Goal: Check status: Check status

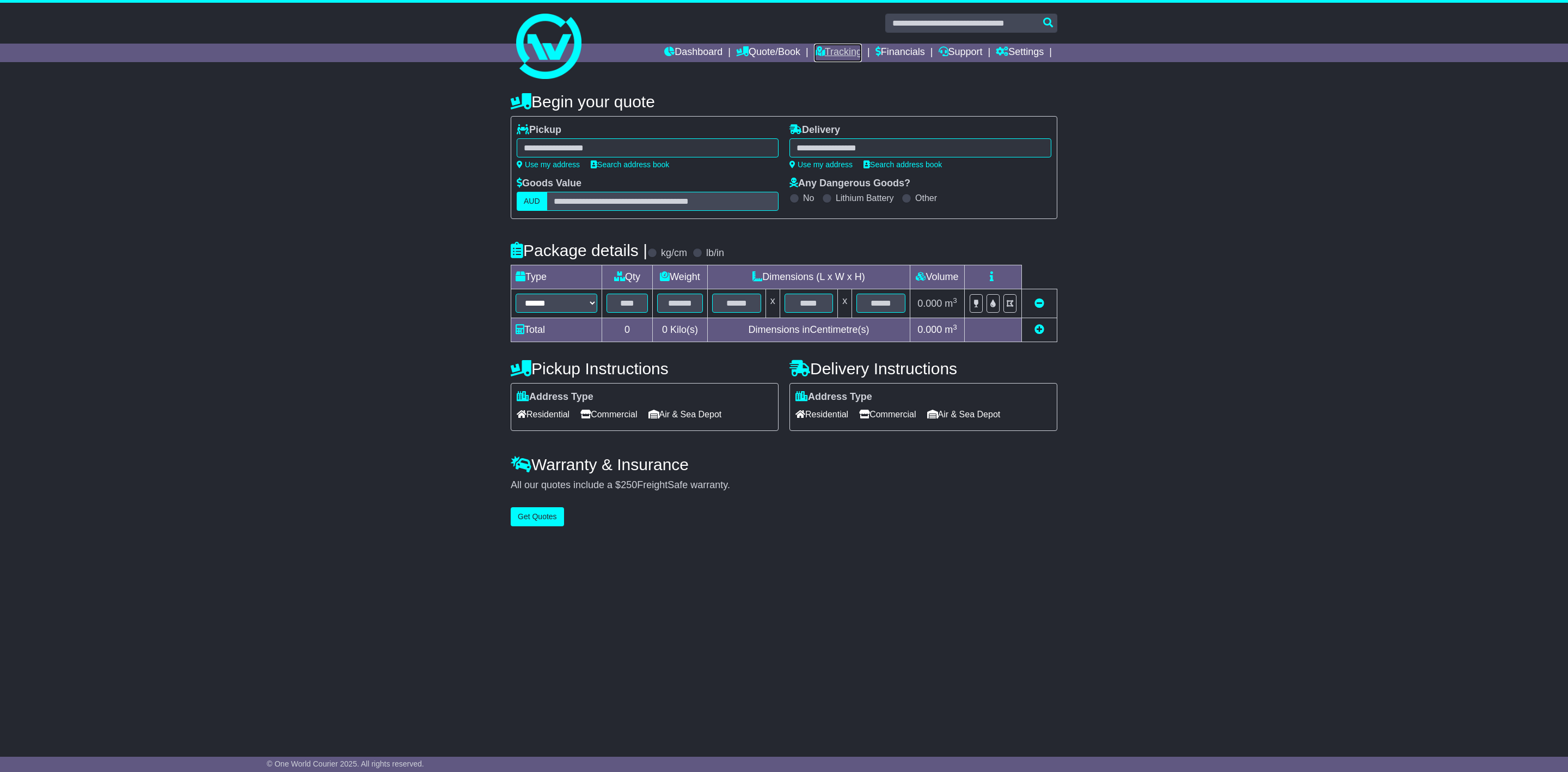
click at [782, 52] on link "Tracking" at bounding box center [838, 52] width 48 height 18
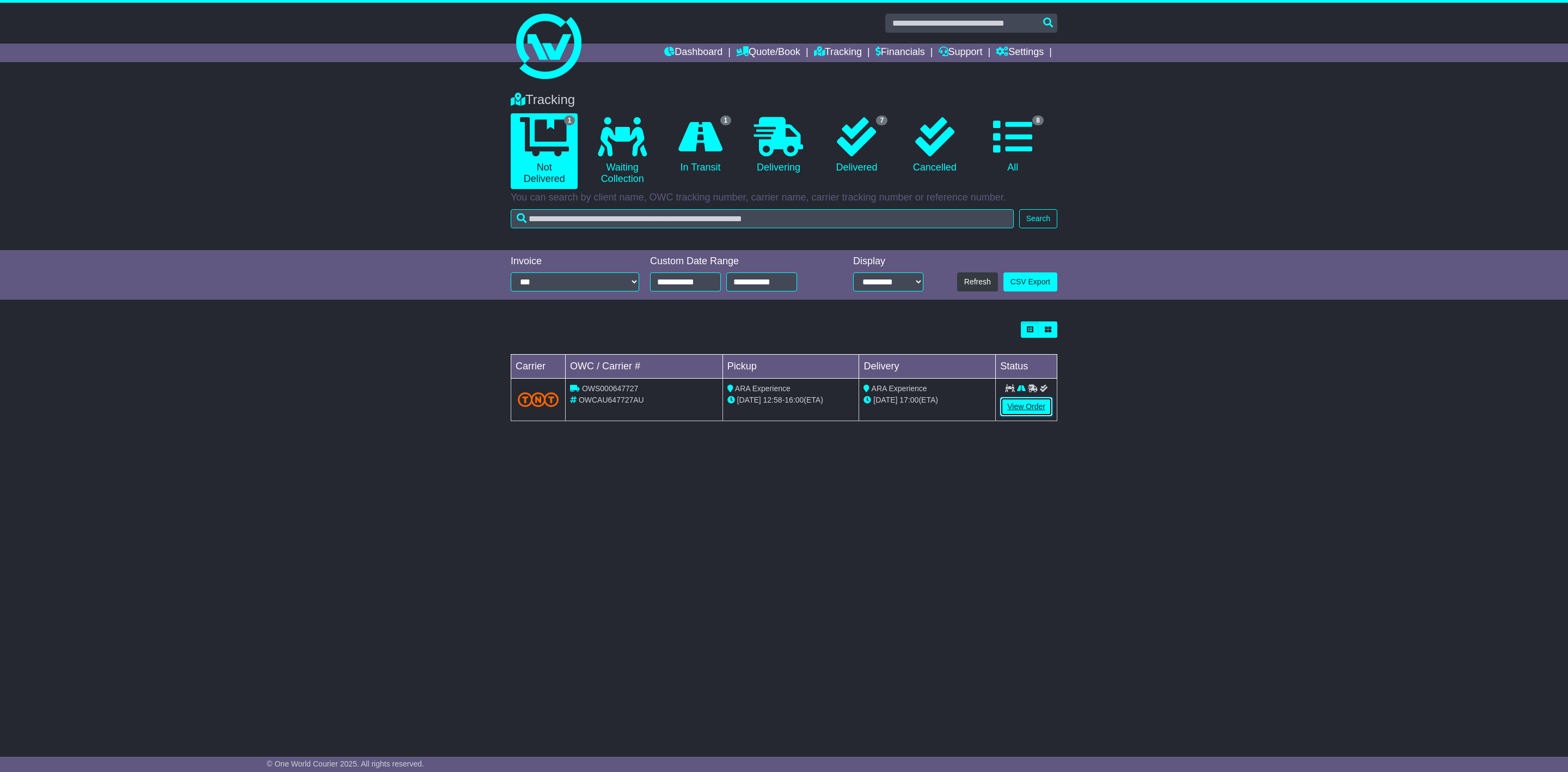
click at [1029, 407] on link "View Order" at bounding box center [1026, 406] width 52 height 19
